Goal: Use online tool/utility: Utilize a website feature to perform a specific function

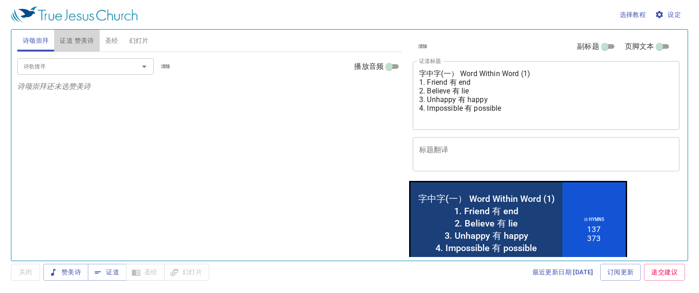
click at [86, 40] on span "证道 赞美诗" at bounding box center [77, 40] width 34 height 11
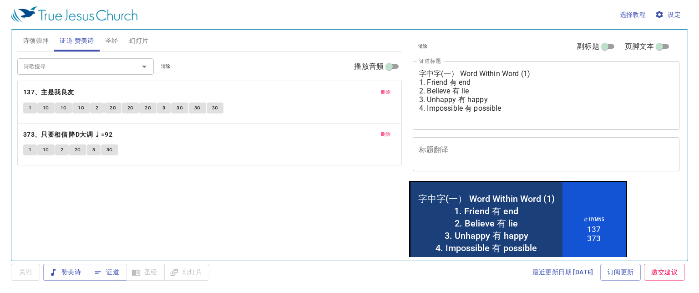
click at [387, 93] on span "删除" at bounding box center [386, 92] width 10 height 8
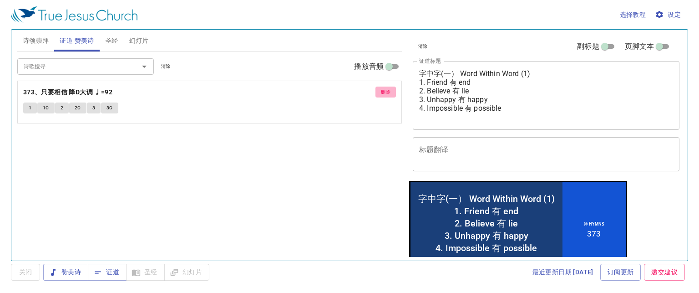
click at [387, 93] on span "删除" at bounding box center [386, 92] width 10 height 8
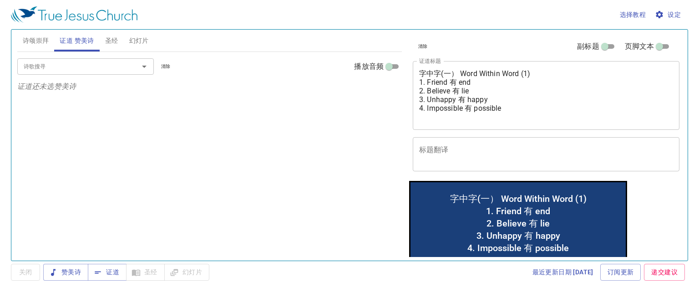
click at [101, 66] on input "诗歌搜寻" at bounding box center [72, 66] width 104 height 10
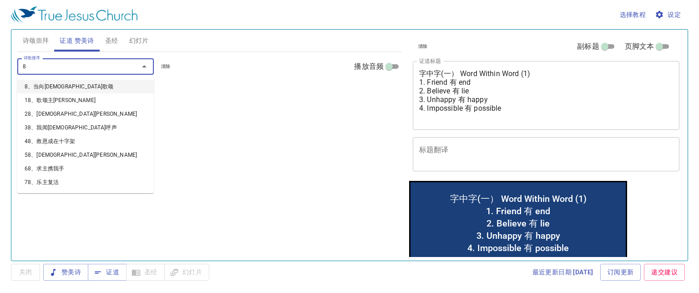
type input "84"
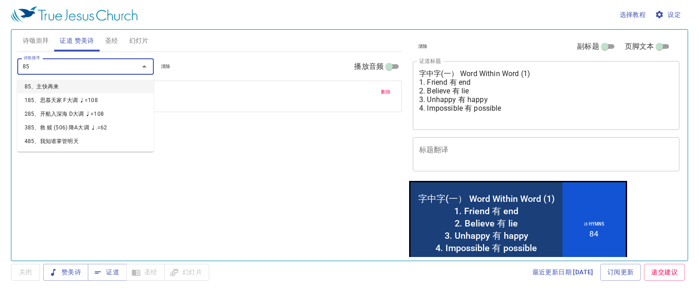
type input "85、主快再来"
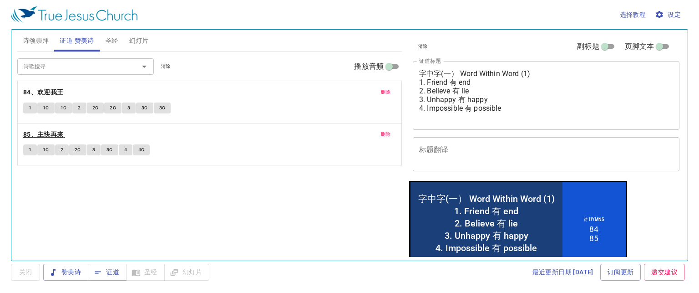
click at [42, 132] on b "85、主快再来" at bounding box center [43, 134] width 40 height 11
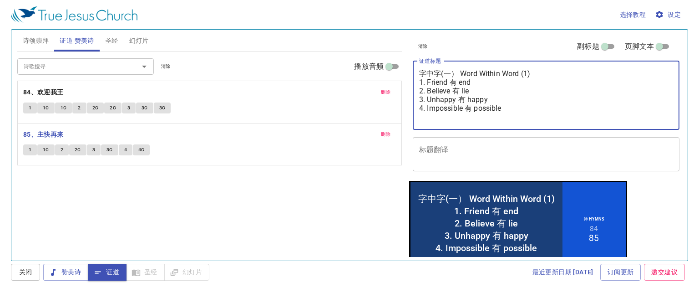
drag, startPoint x: 511, startPoint y: 107, endPoint x: 388, endPoint y: 66, distance: 129.9
click at [388, 66] on div "诗颂崇拜 证道 赞美诗 圣经 幻灯片 诗歌搜寻 诗歌搜寻 清除 播放音频 诗颂崇拜还未选赞美诗 诗歌搜寻 诗歌搜寻 清除 播放音频 删除 84、欢迎我王 1 …" at bounding box center [349, 141] width 671 height 231
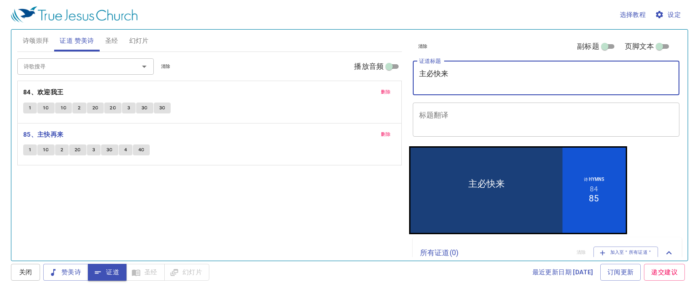
click at [457, 81] on textarea "主必快来" at bounding box center [546, 77] width 254 height 17
type textarea "主必快来 He's coming soon"
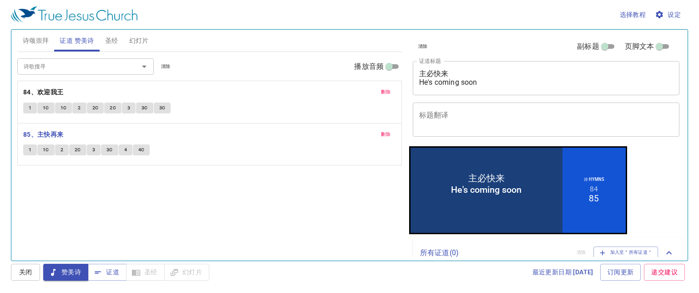
click at [55, 134] on b "85、主快再来" at bounding box center [43, 134] width 40 height 11
